Goal: Information Seeking & Learning: Learn about a topic

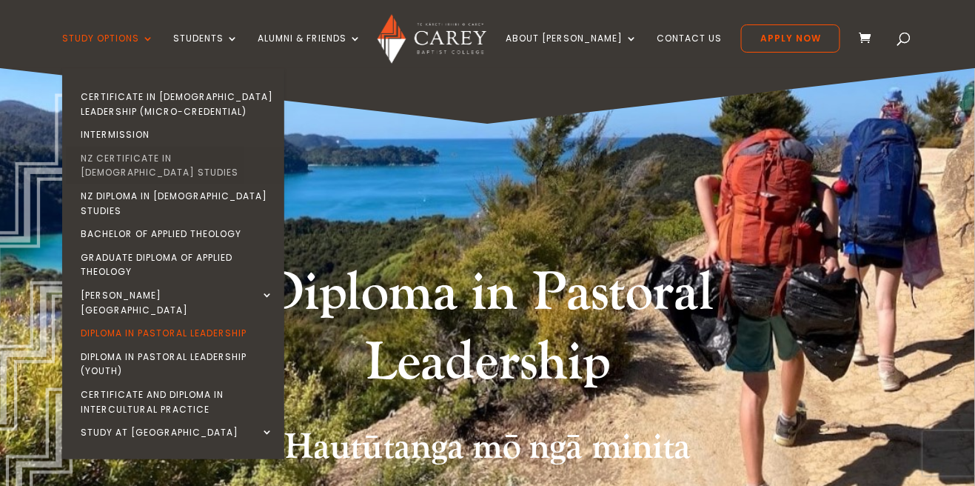
click at [194, 157] on link "NZ Certificate in [DEMOGRAPHIC_DATA] Studies" at bounding box center [177, 166] width 222 height 38
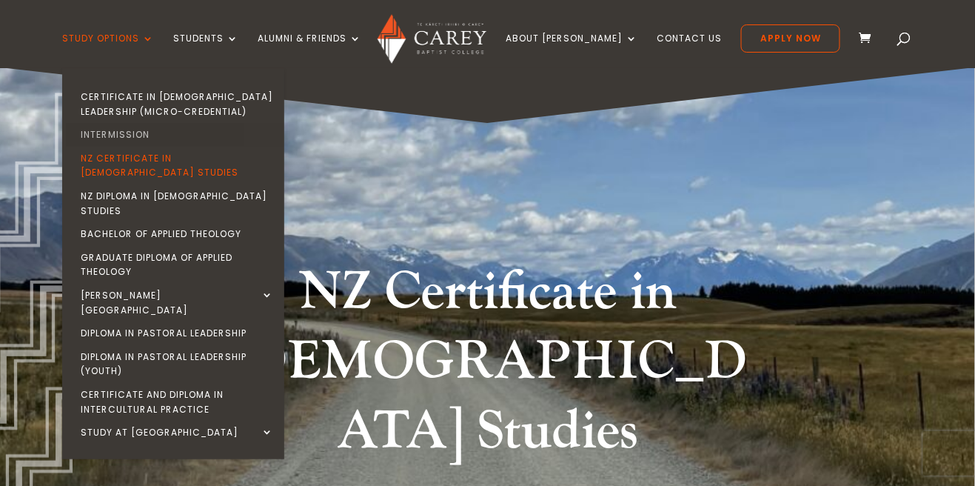
click at [130, 133] on link "Intermission" at bounding box center [177, 135] width 222 height 24
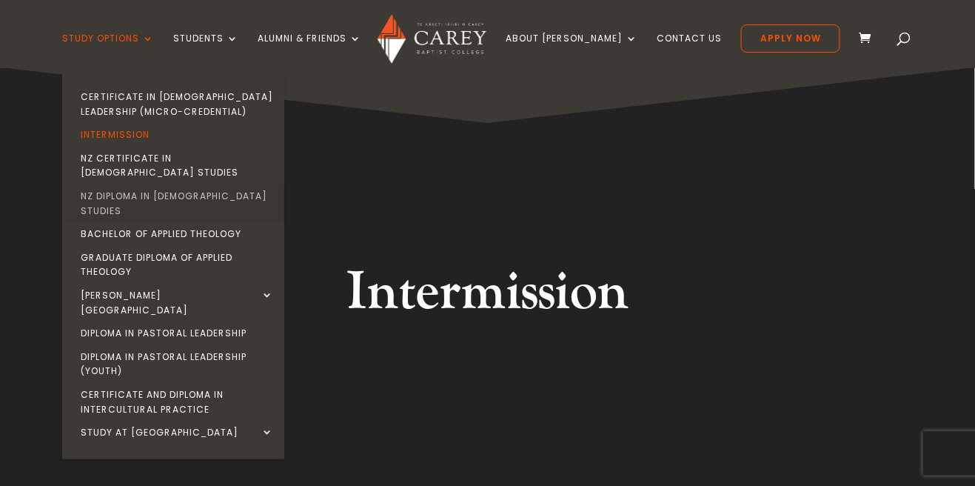
click at [125, 185] on link "NZ Diploma in [DEMOGRAPHIC_DATA] Studies" at bounding box center [177, 203] width 222 height 38
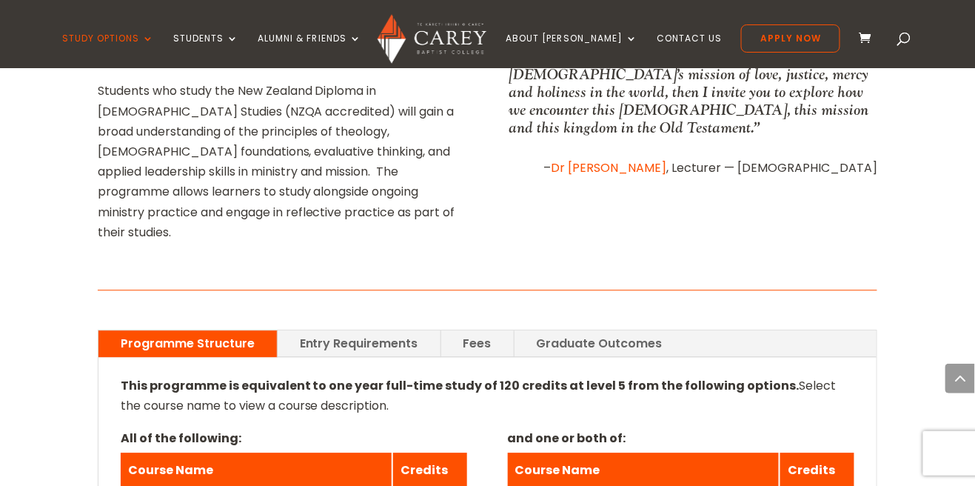
scroll to position [966, 0]
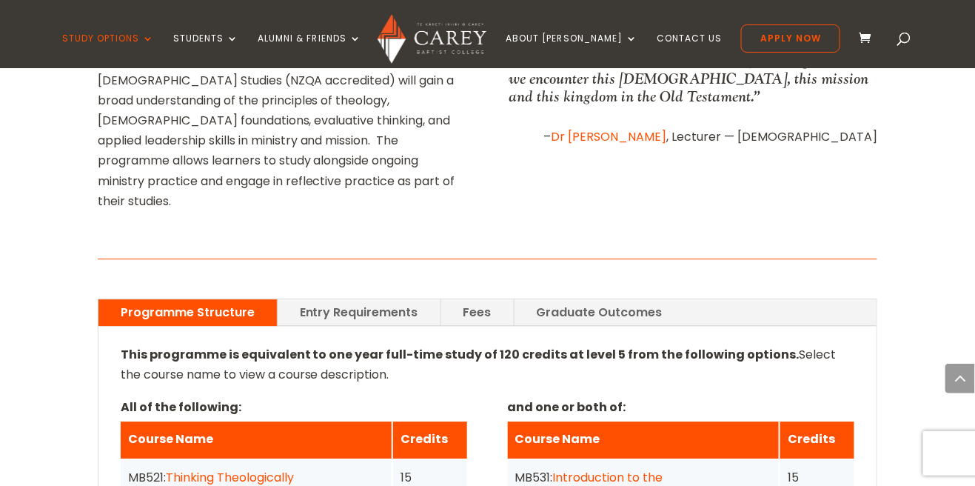
click at [338, 299] on link "Entry Requirements" at bounding box center [359, 312] width 163 height 26
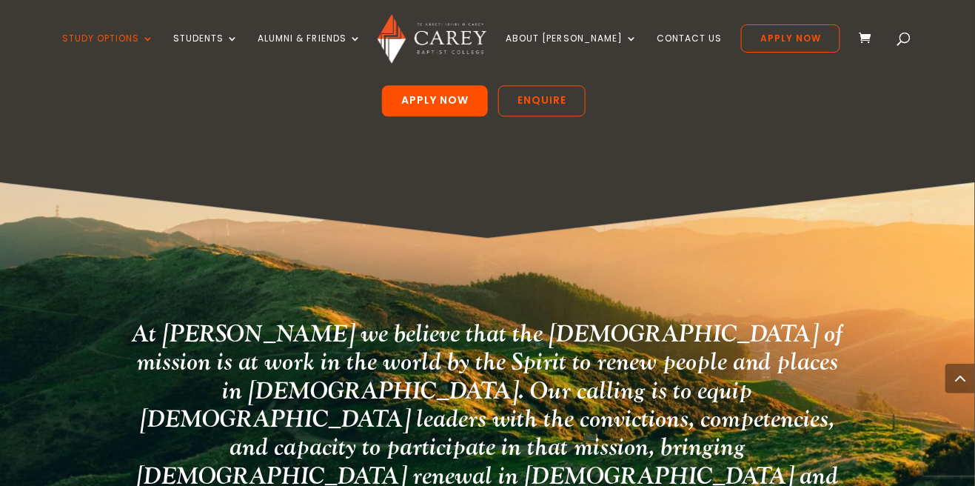
scroll to position [2457, 0]
